Goal: Communication & Community: Participate in discussion

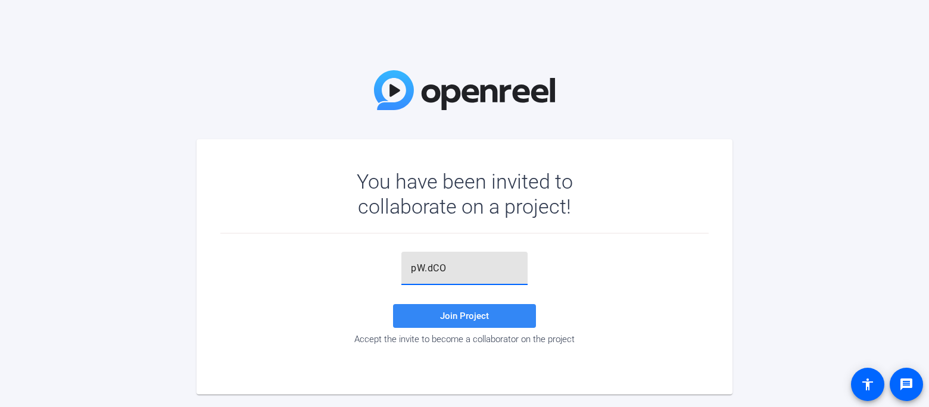
type input "pW.dCO"
click at [453, 320] on span "Join Project" at bounding box center [464, 316] width 49 height 11
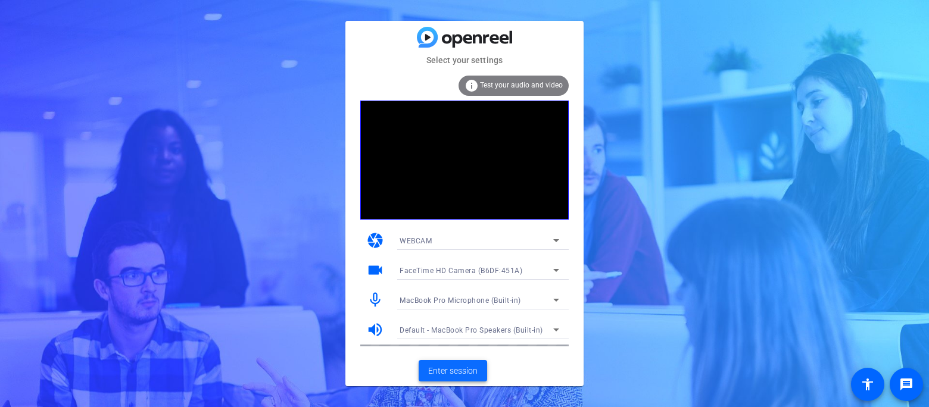
click at [468, 367] on span "Enter session" at bounding box center [452, 371] width 49 height 13
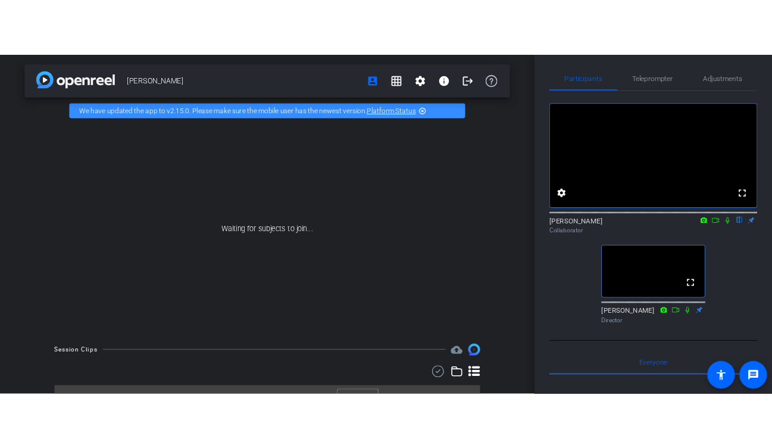
scroll to position [5, 0]
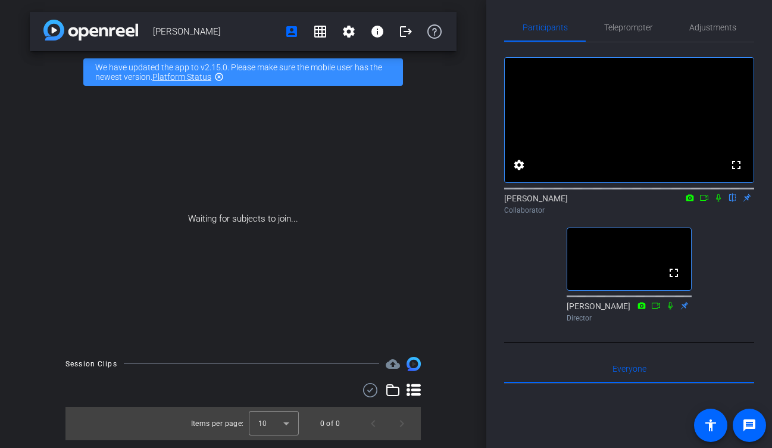
click at [600, 323] on div "[PERSON_NAME] Director" at bounding box center [629, 311] width 125 height 23
click at [596, 323] on div "[PERSON_NAME] Director" at bounding box center [629, 311] width 125 height 23
click at [605, 323] on div "[PERSON_NAME] Director" at bounding box center [629, 311] width 125 height 23
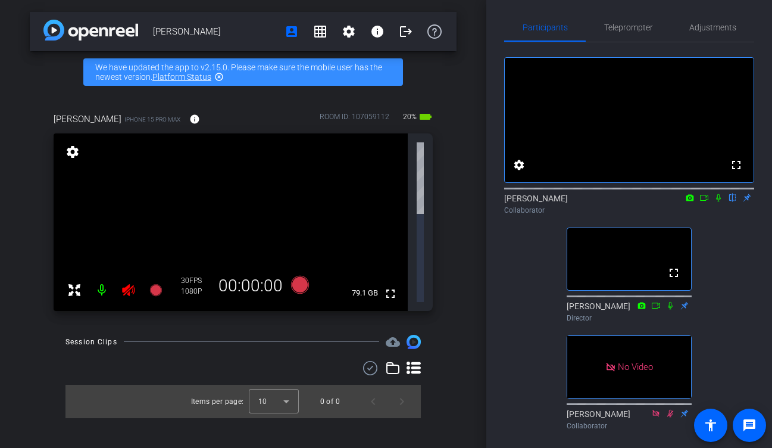
scroll to position [0, 0]
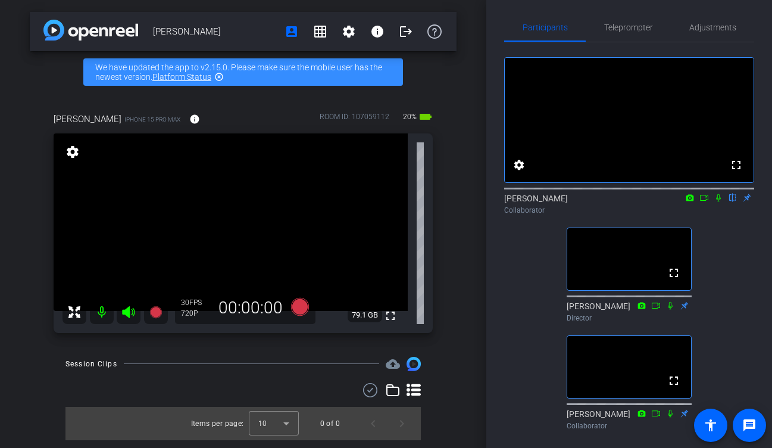
click at [717, 202] on icon at bounding box center [718, 198] width 5 height 8
click at [700, 201] on icon at bounding box center [704, 198] width 8 height 6
click at [718, 202] on icon at bounding box center [719, 198] width 10 height 8
click at [718, 202] on icon at bounding box center [719, 198] width 7 height 8
click at [720, 202] on icon at bounding box center [718, 198] width 5 height 8
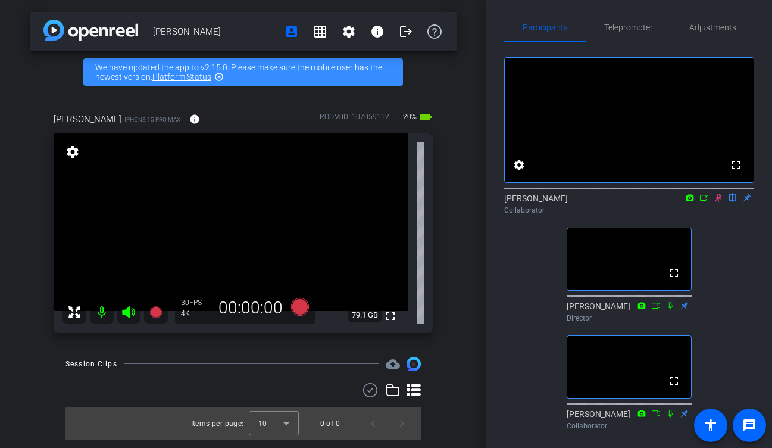
click at [703, 202] on icon at bounding box center [705, 198] width 10 height 8
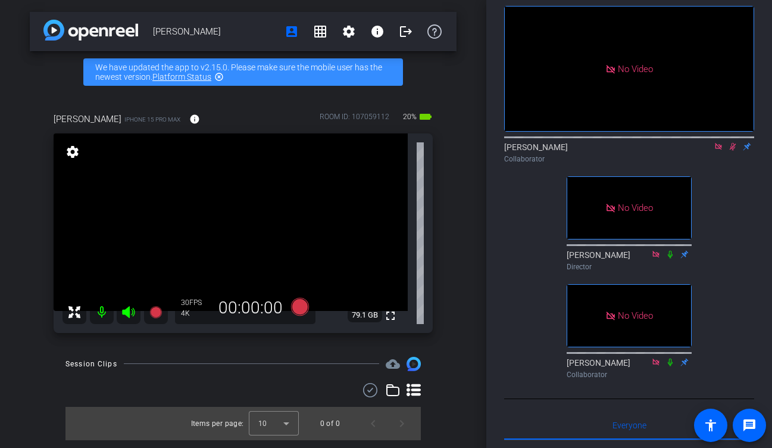
scroll to position [58, 0]
